Goal: Find specific page/section: Find specific page/section

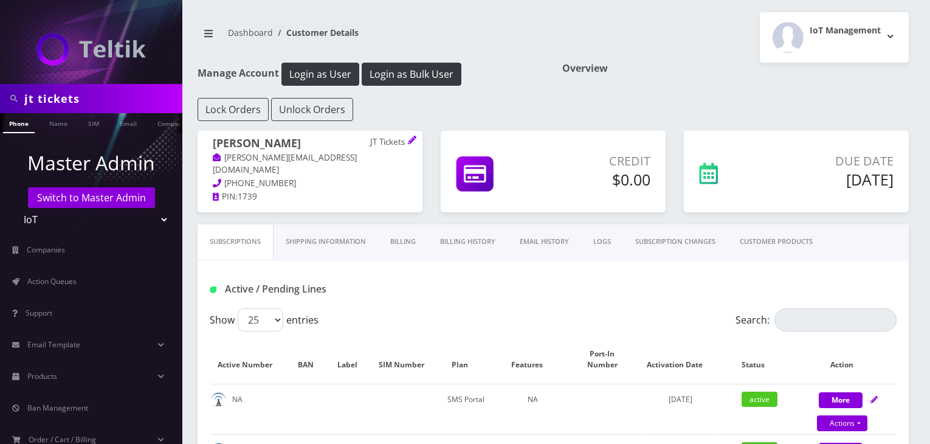
scroll to position [166, 0]
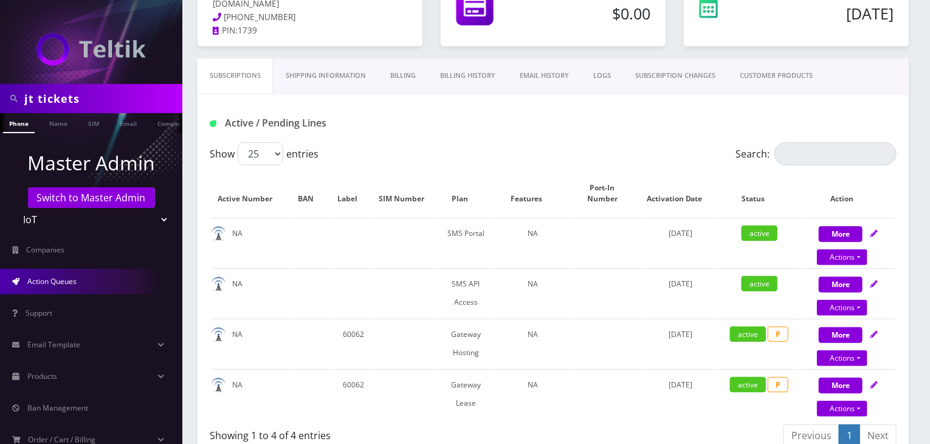
click at [44, 287] on link "Action Queues" at bounding box center [91, 282] width 182 height 26
